Goal: Information Seeking & Learning: Learn about a topic

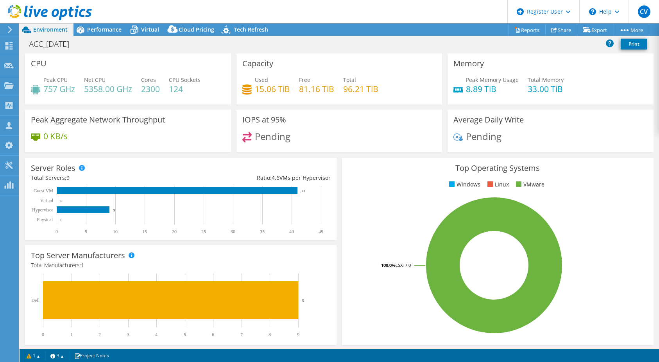
select select "USD"
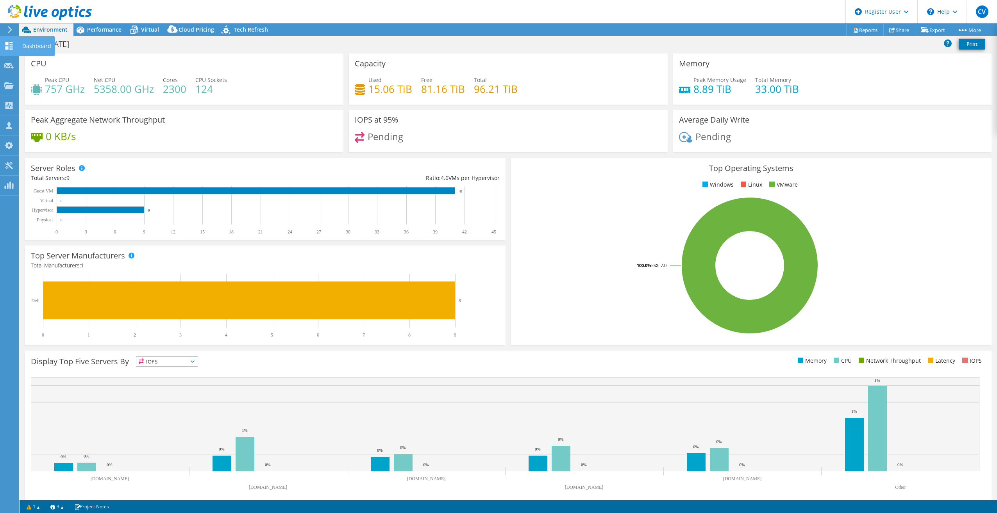
click at [9, 45] on icon at bounding box center [8, 45] width 9 height 7
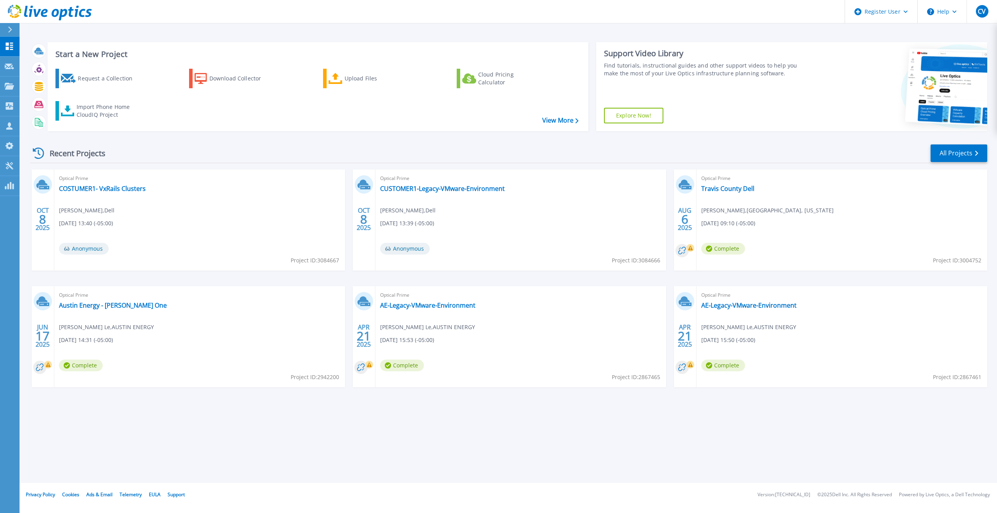
click at [414, 159] on div "Recent Projects All Projects" at bounding box center [508, 154] width 957 height 20
click at [509, 162] on div "Recent Projects All Projects" at bounding box center [508, 154] width 957 height 20
click at [245, 465] on div "Start a New Project Request a Collection Download Collector Upload Files Cloud …" at bounding box center [508, 241] width 977 height 483
click at [72, 306] on link "Austin Energy - [PERSON_NAME] One" at bounding box center [113, 306] width 108 height 8
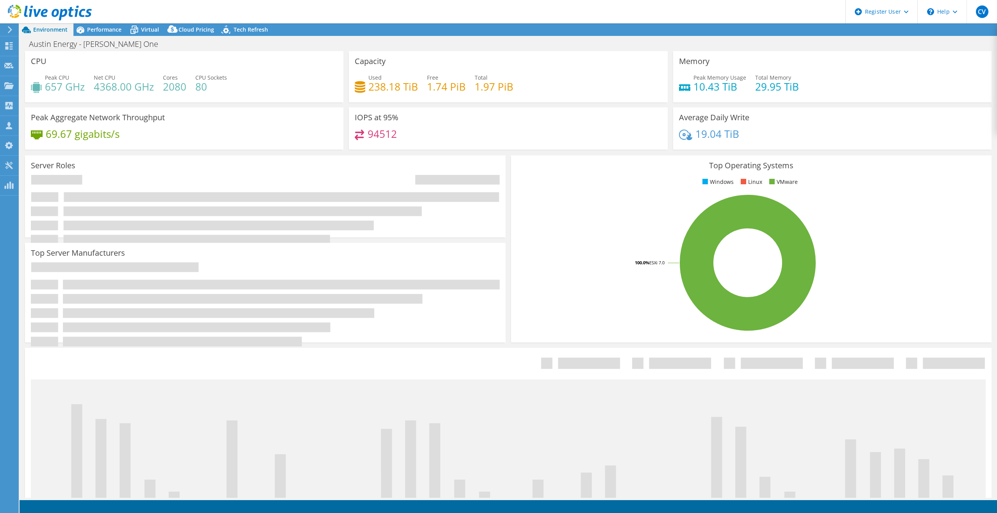
select select "USD"
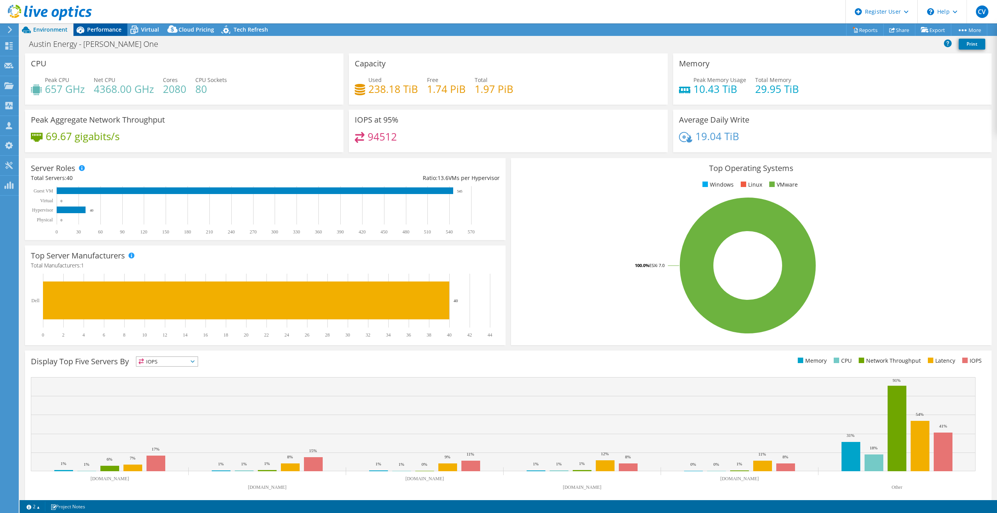
click at [91, 34] on div "Performance" at bounding box center [100, 29] width 54 height 12
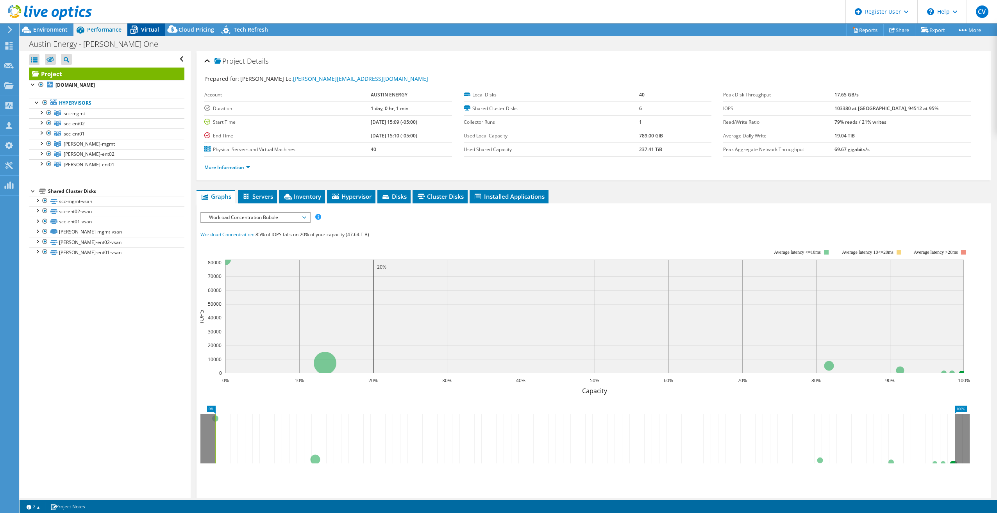
click at [144, 31] on span "Virtual" at bounding box center [150, 29] width 18 height 7
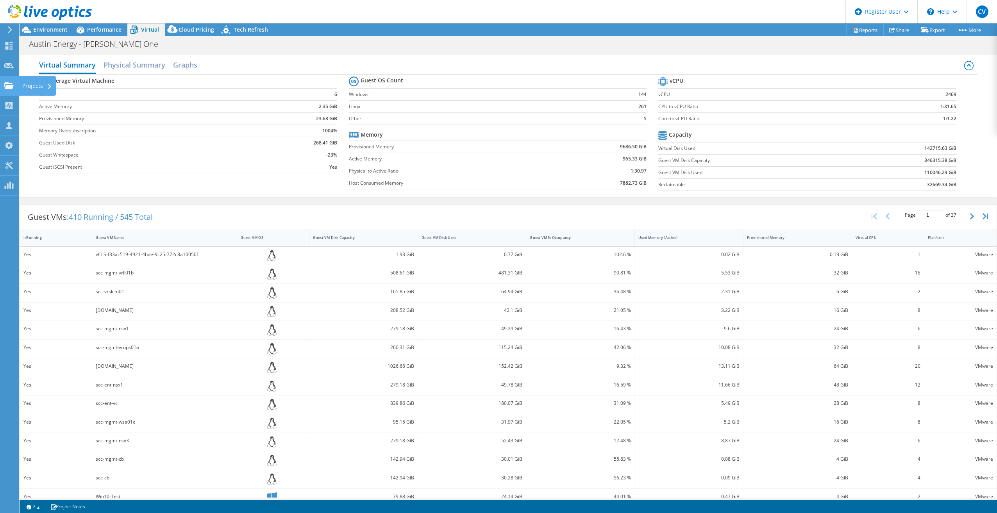
click at [5, 87] on icon at bounding box center [8, 85] width 9 height 7
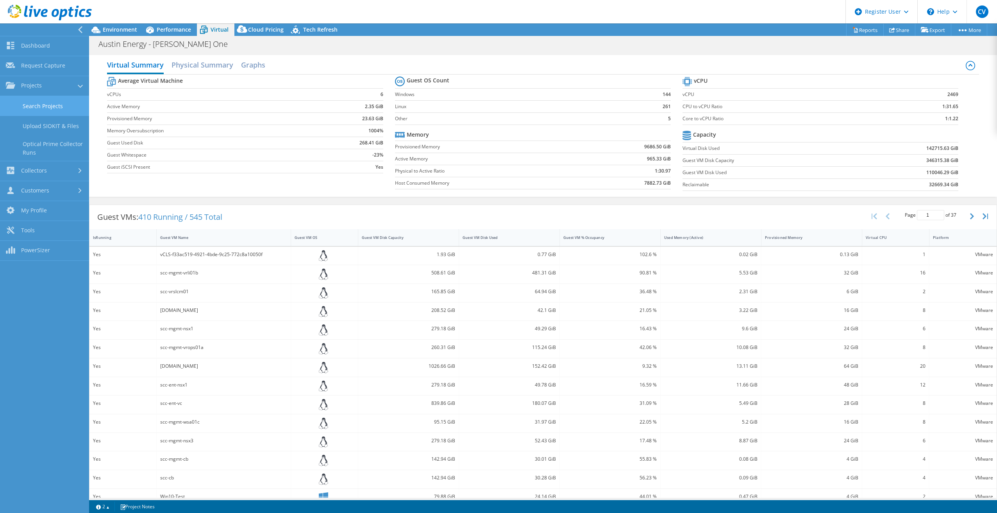
click at [40, 108] on link "Search Projects" at bounding box center [44, 106] width 89 height 20
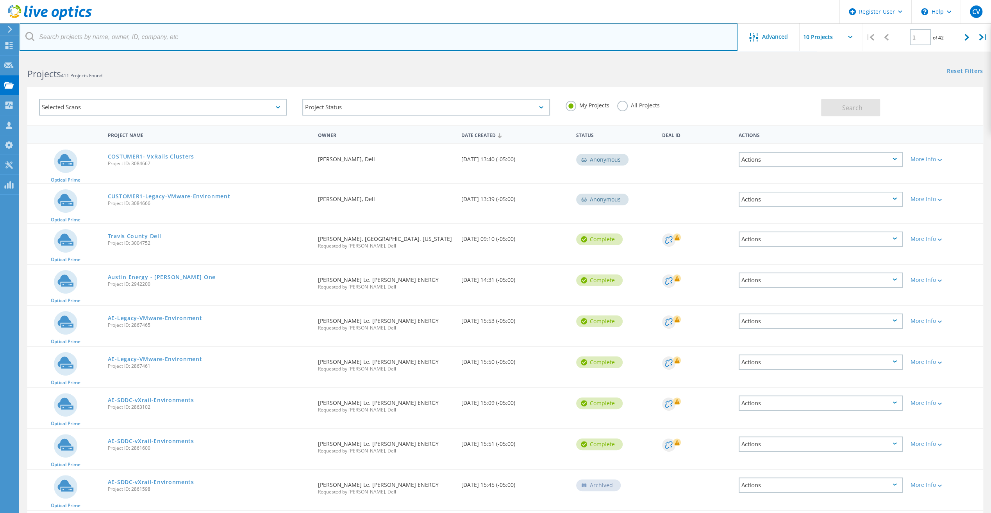
click at [135, 40] on input "text" at bounding box center [379, 36] width 718 height 27
paste input "11252024"
type input "11252024"
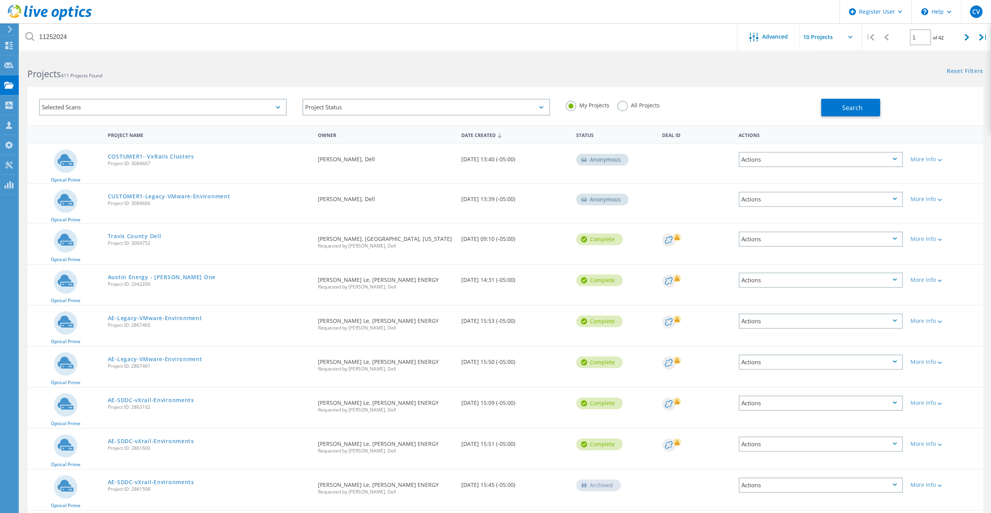
click at [625, 105] on label "All Projects" at bounding box center [638, 104] width 43 height 7
click at [0, 0] on input "All Projects" at bounding box center [0, 0] width 0 height 0
click at [864, 113] on button "Search" at bounding box center [850, 108] width 59 height 18
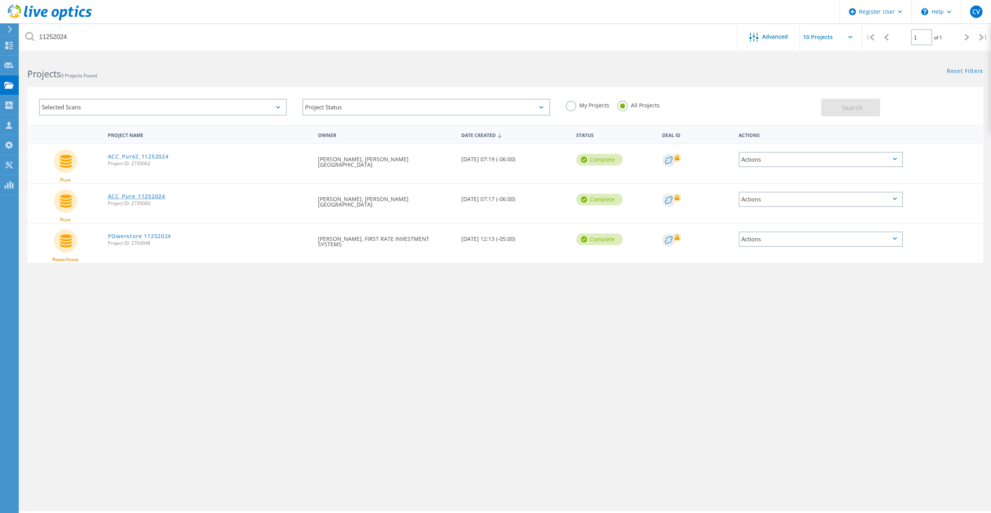
click at [143, 197] on link "ACC_Pure_11252024" at bounding box center [136, 196] width 57 height 5
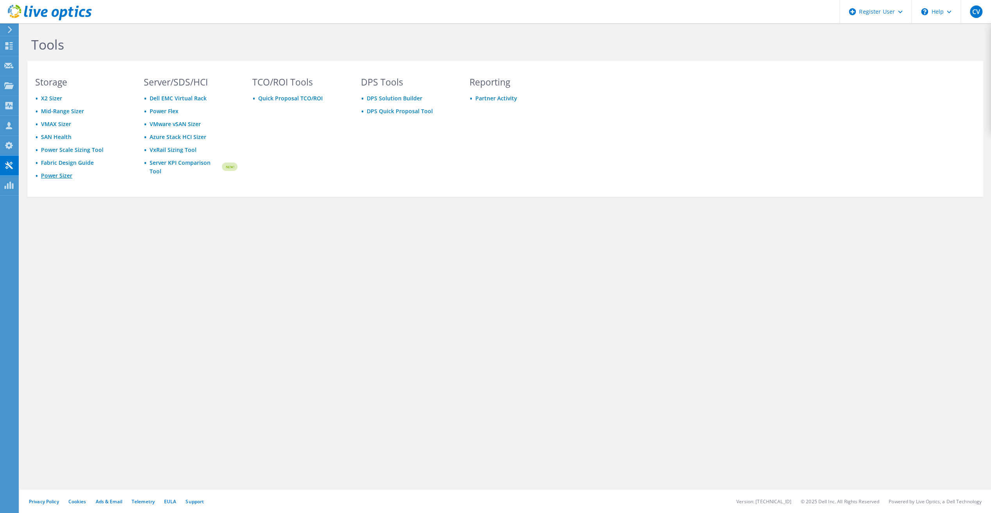
click at [57, 175] on link "Power Sizer" at bounding box center [56, 175] width 31 height 7
drag, startPoint x: 17, startPoint y: 115, endPoint x: 19, endPoint y: 104, distance: 11.1
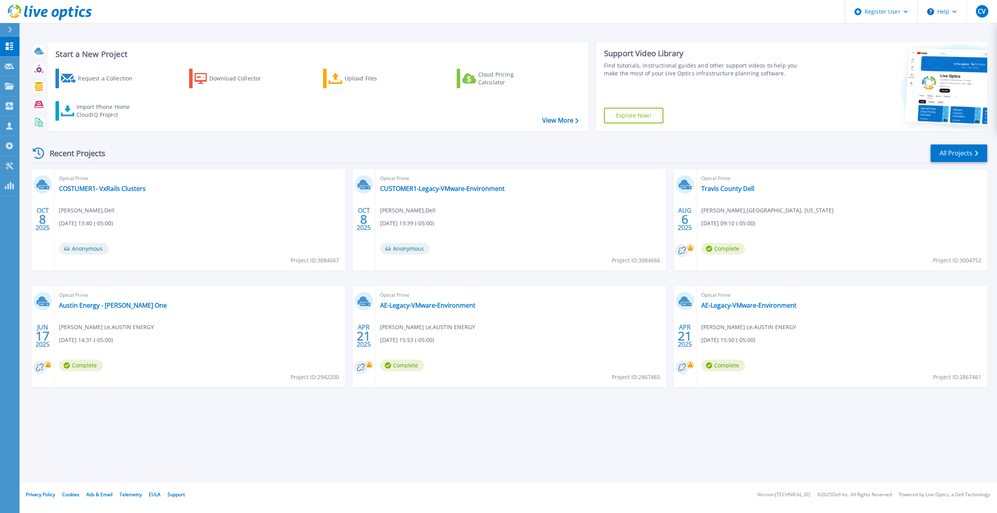
click at [298, 153] on div "Recent Projects All Projects" at bounding box center [508, 154] width 957 height 20
click at [427, 303] on link "AE-Legacy-VMware-Environment" at bounding box center [427, 306] width 95 height 8
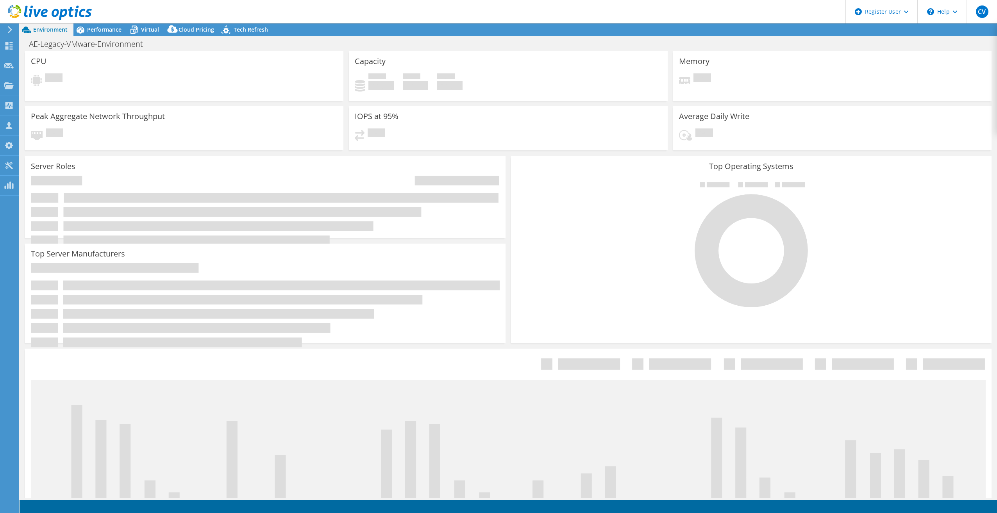
select select "USWest"
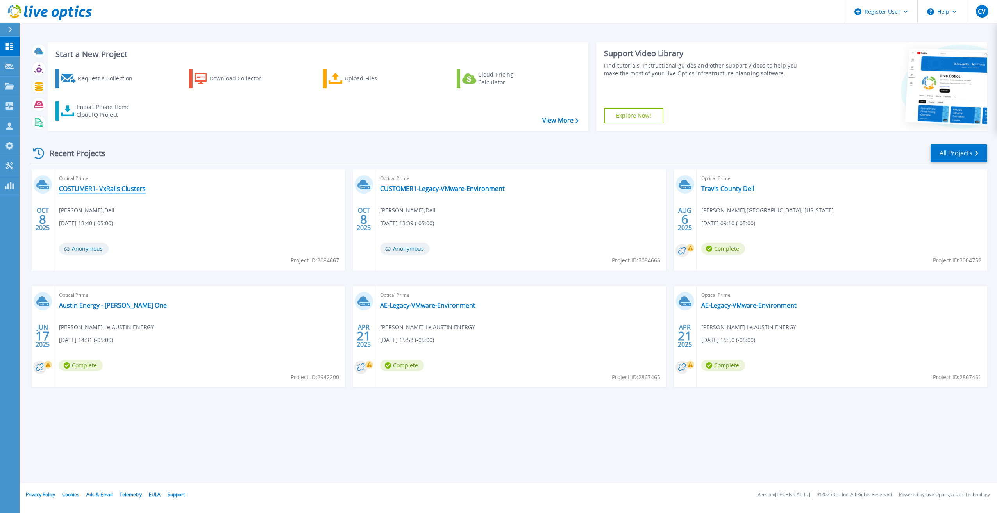
click at [137, 191] on link "COSTUMER1- VxRails Clusters" at bounding box center [102, 189] width 87 height 8
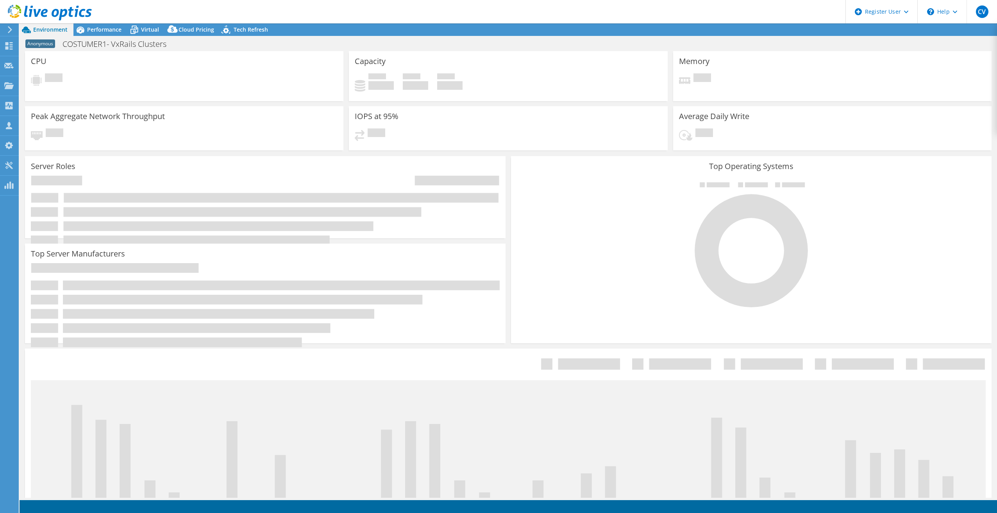
select select "USD"
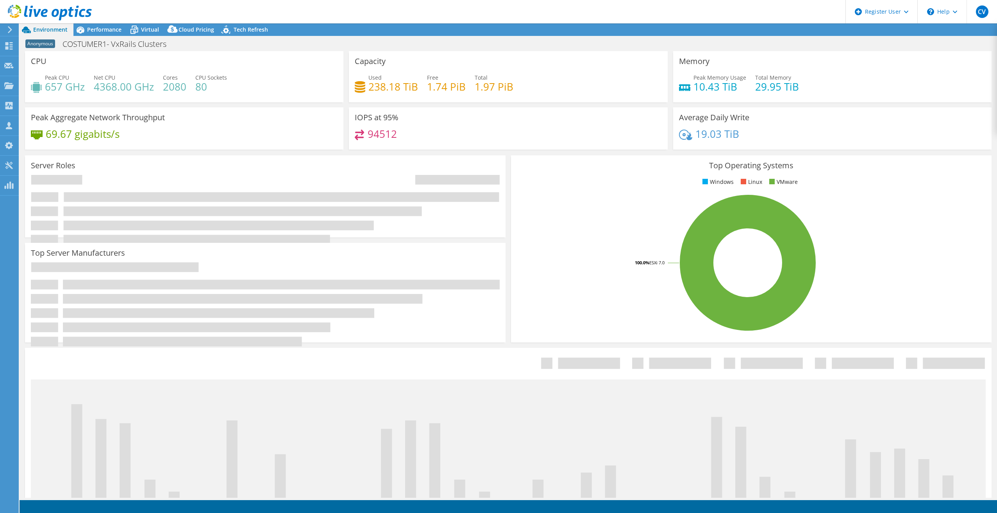
radio input "true"
radio input "false"
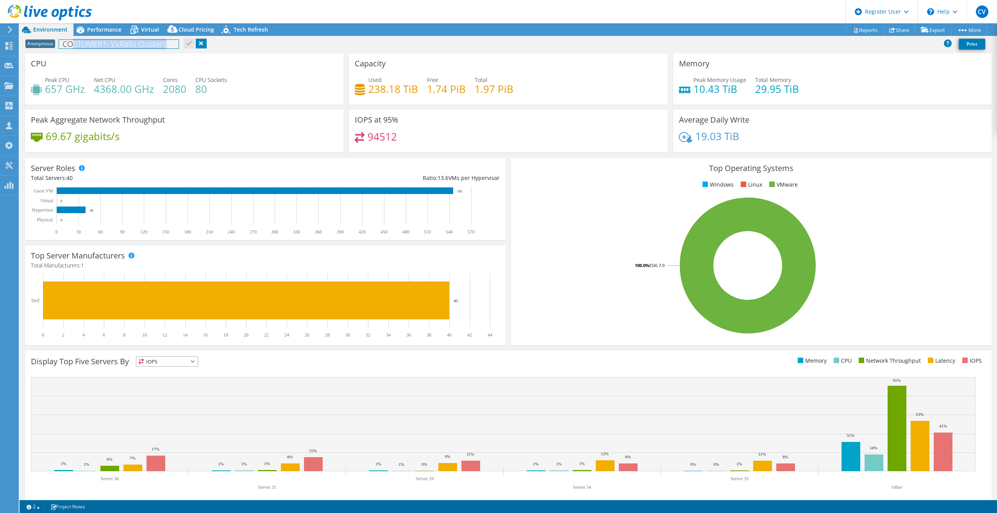
drag, startPoint x: 73, startPoint y: 43, endPoint x: 220, endPoint y: 47, distance: 146.5
click at [220, 47] on div "Anonymous COSTUMER1- VxRails Clusters Print" at bounding box center [508, 44] width 977 height 14
click at [283, 170] on div "Server Roles Physical Servers represent bare metal servers that were targets of…" at bounding box center [265, 199] width 480 height 82
